Goal: Task Accomplishment & Management: Manage account settings

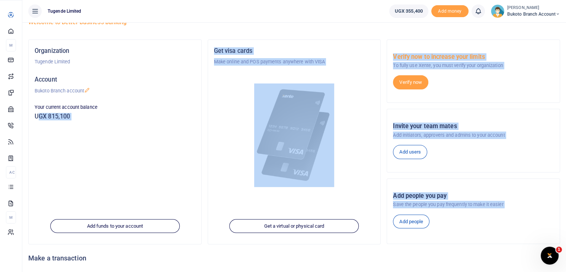
scroll to position [92, 0]
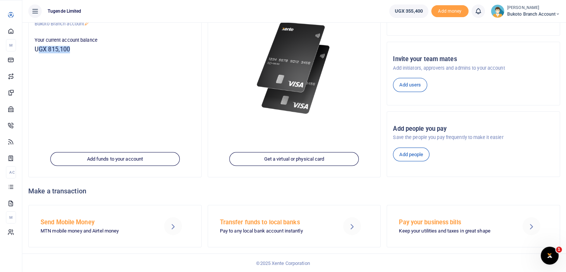
drag, startPoint x: 36, startPoint y: 235, endPoint x: 153, endPoint y: 99, distance: 179.3
click at [153, 99] on div "Organization Tugende Limited Account Bukoto Branch account Your current account…" at bounding box center [115, 75] width 173 height 204
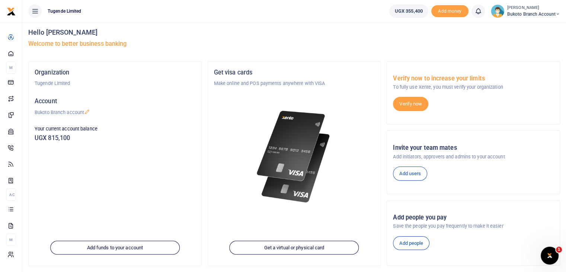
scroll to position [0, 0]
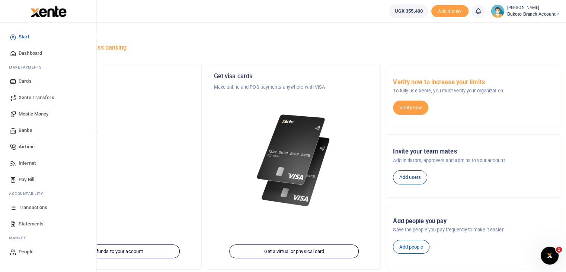
click at [29, 209] on span "Transactions" at bounding box center [33, 207] width 29 height 7
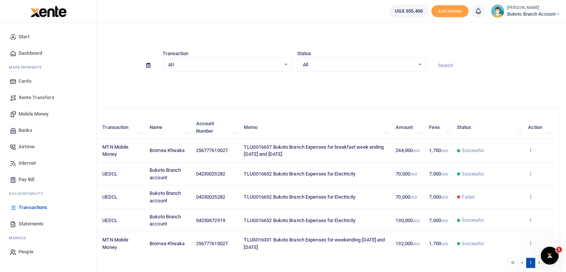
click at [28, 225] on span "Statements" at bounding box center [31, 223] width 25 height 7
